Goal: Information Seeking & Learning: Learn about a topic

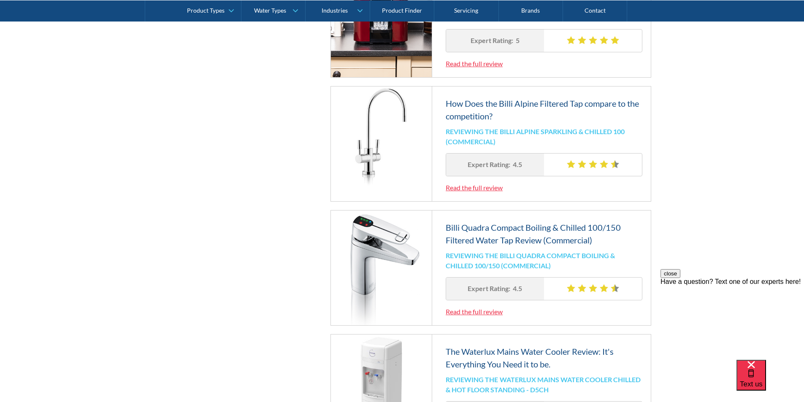
click at [487, 189] on link "Read the full review" at bounding box center [473, 187] width 57 height 8
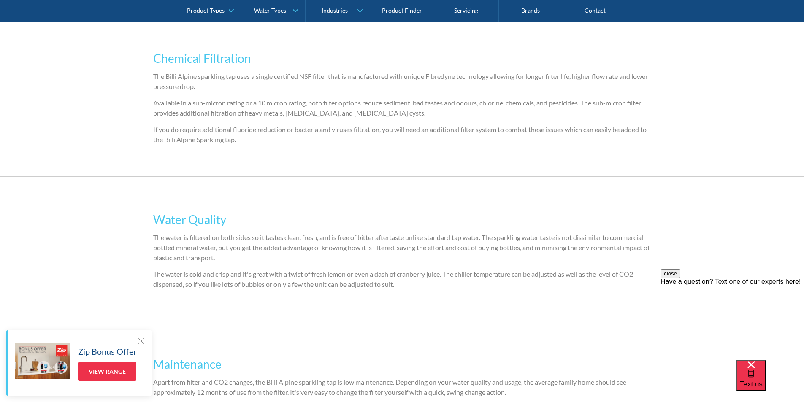
scroll to position [1265, 0]
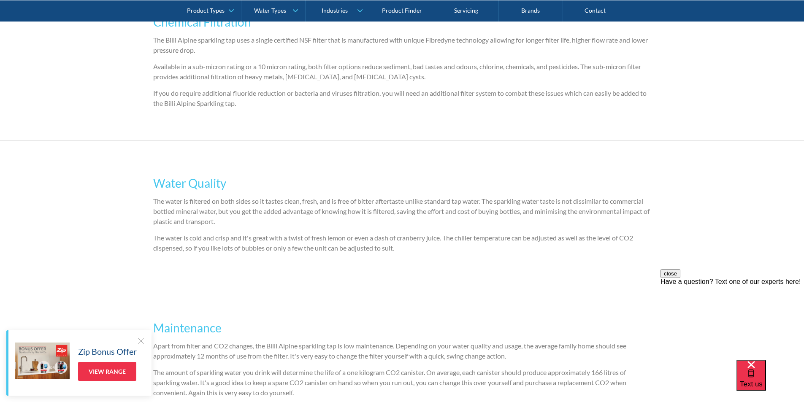
click at [329, 202] on p "The water is filtered on both sides so it tastes clean, fresh, and is free of b…" at bounding box center [402, 211] width 498 height 30
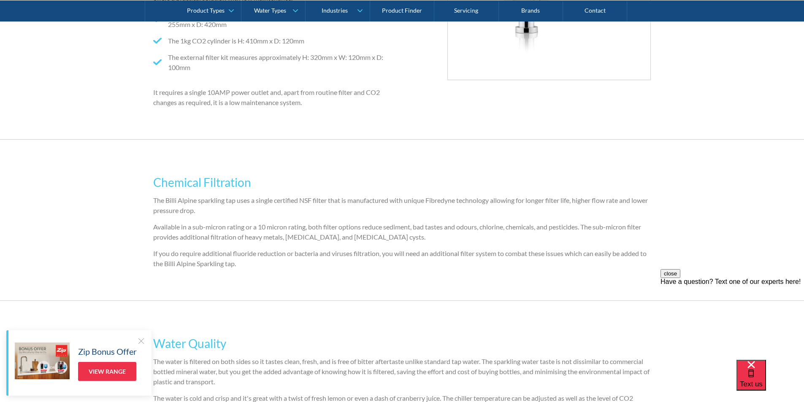
scroll to position [0, 0]
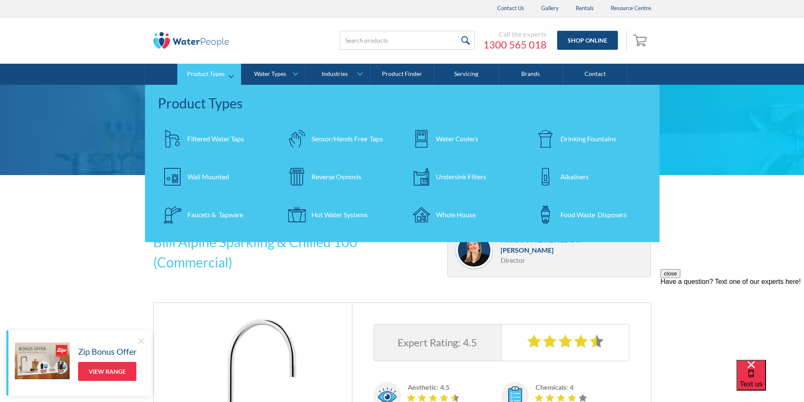
click at [213, 140] on div "Filtered Water Taps" at bounding box center [215, 139] width 57 height 10
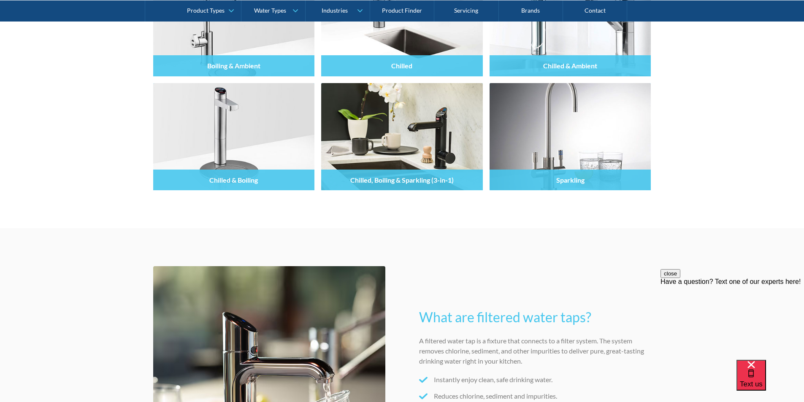
scroll to position [984, 0]
